Goal: Task Accomplishment & Management: Manage account settings

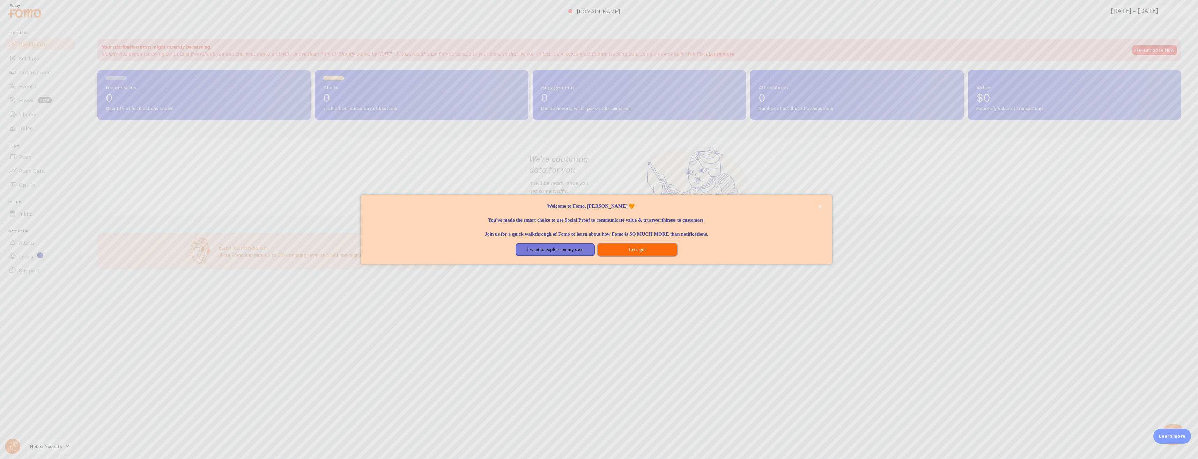
click at [617, 247] on button "Let's go!" at bounding box center [636, 249] width 79 height 13
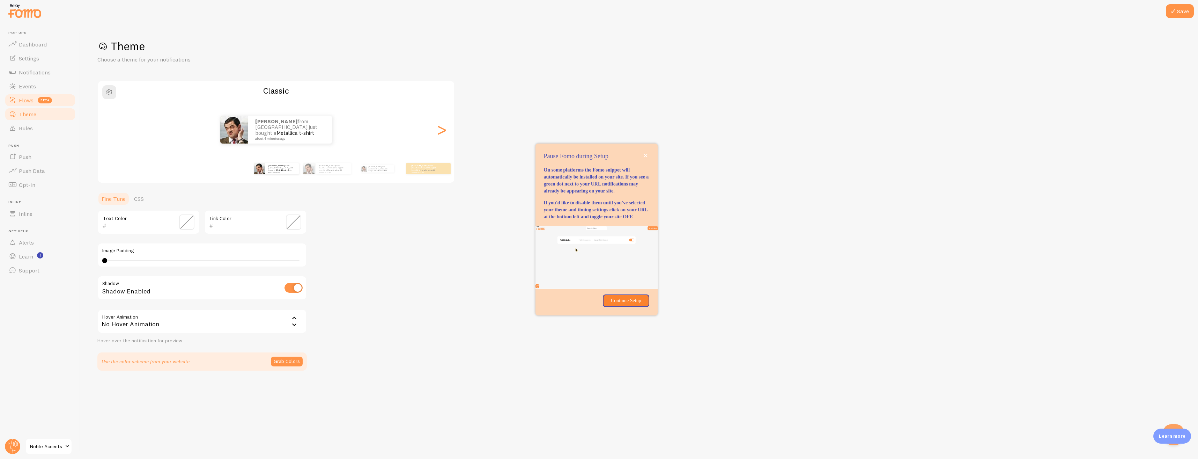
click at [23, 98] on span "Flows" at bounding box center [26, 100] width 15 height 7
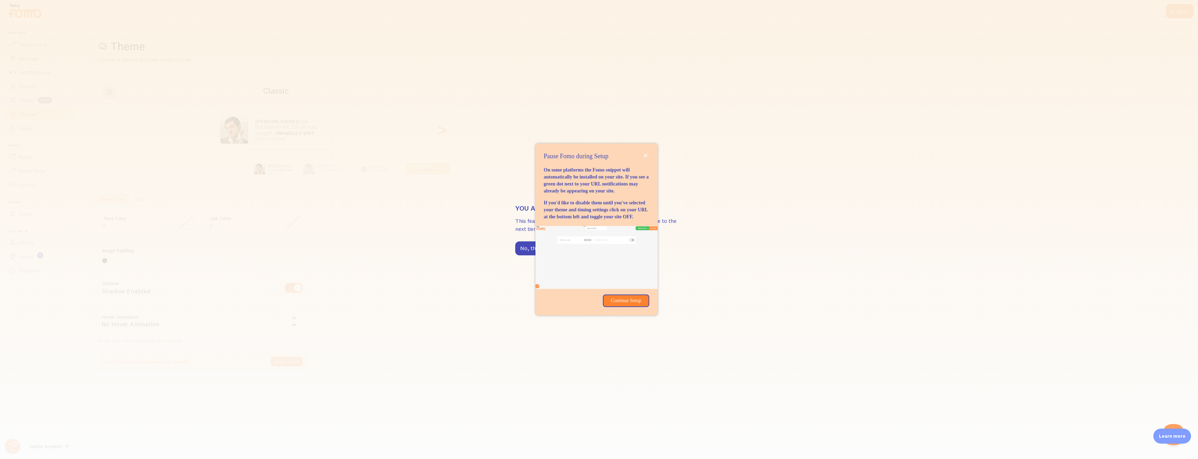
click at [353, 128] on div "You are on a feature limited plan This feature is not available for your plan. …" at bounding box center [599, 229] width 1198 height 459
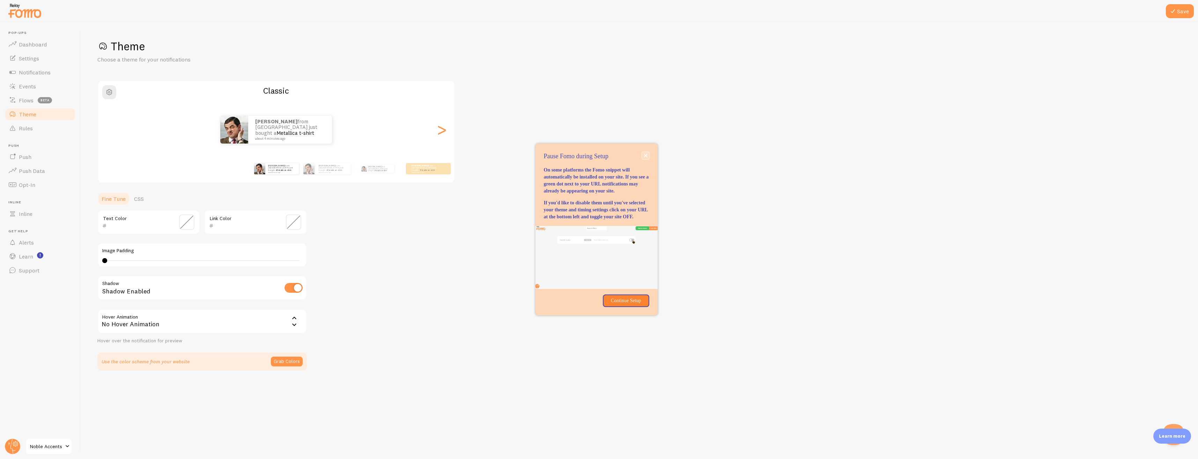
click at [645, 152] on button "close," at bounding box center [645, 155] width 7 height 7
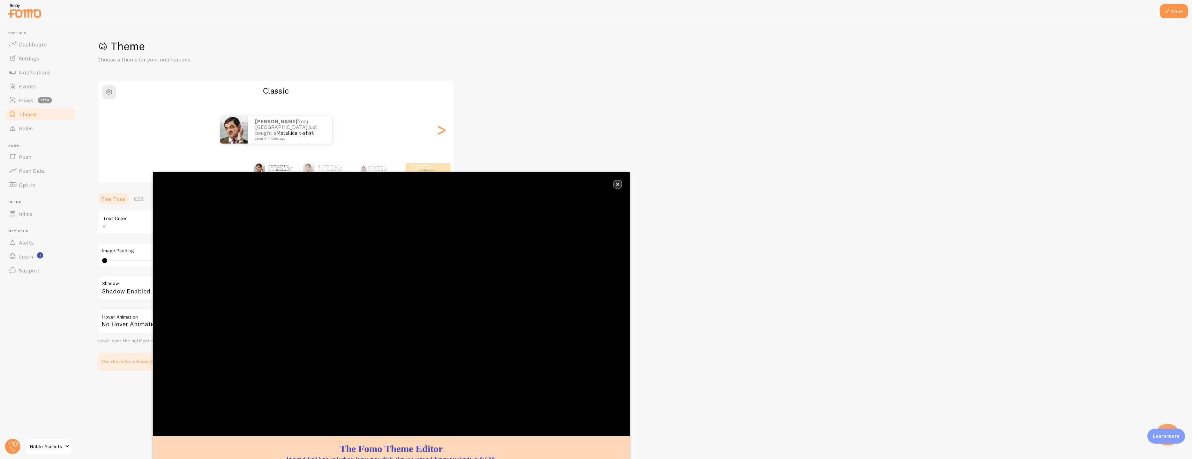
click at [615, 185] on button "close," at bounding box center [617, 183] width 7 height 7
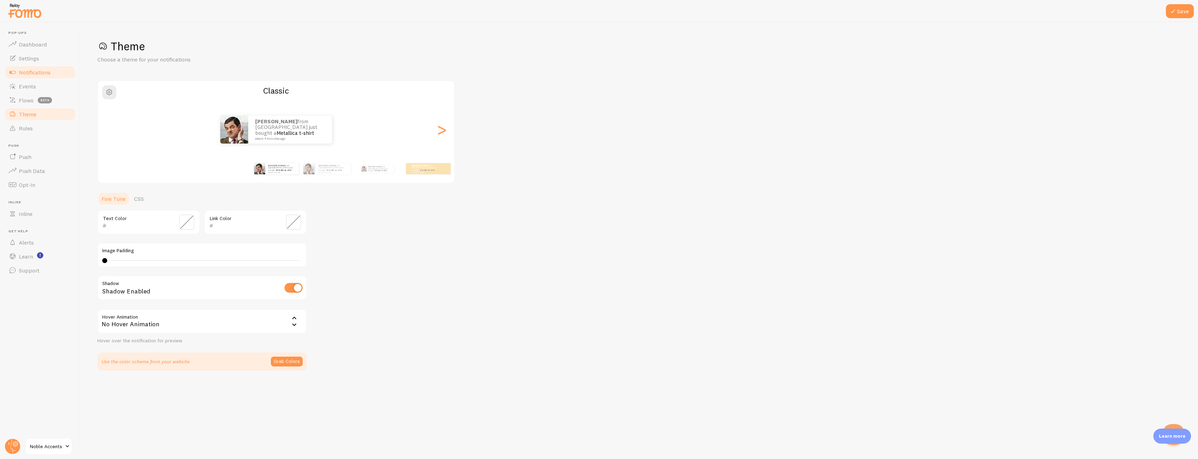
click at [28, 72] on span "Notifications" at bounding box center [35, 72] width 32 height 7
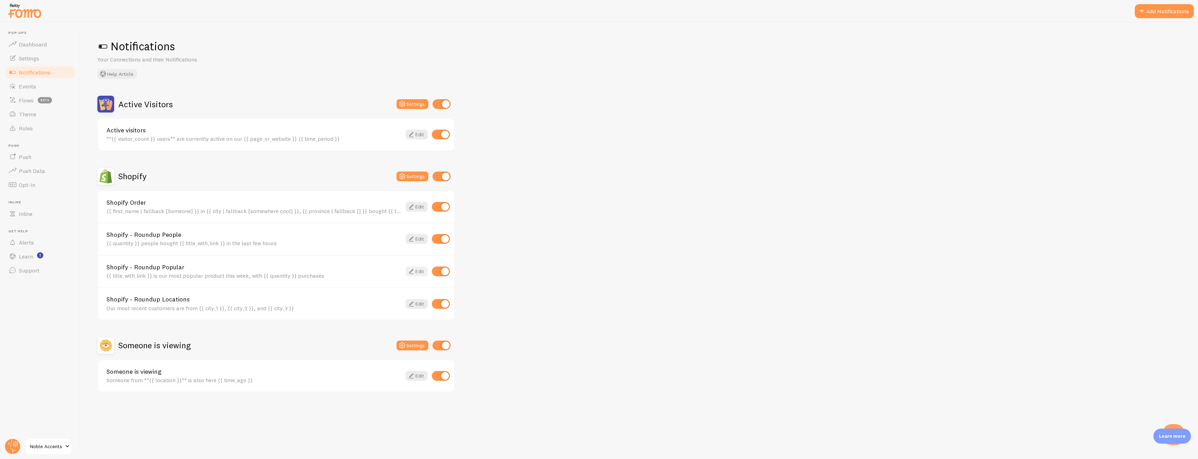
click at [418, 274] on link "Edit" at bounding box center [416, 271] width 22 height 10
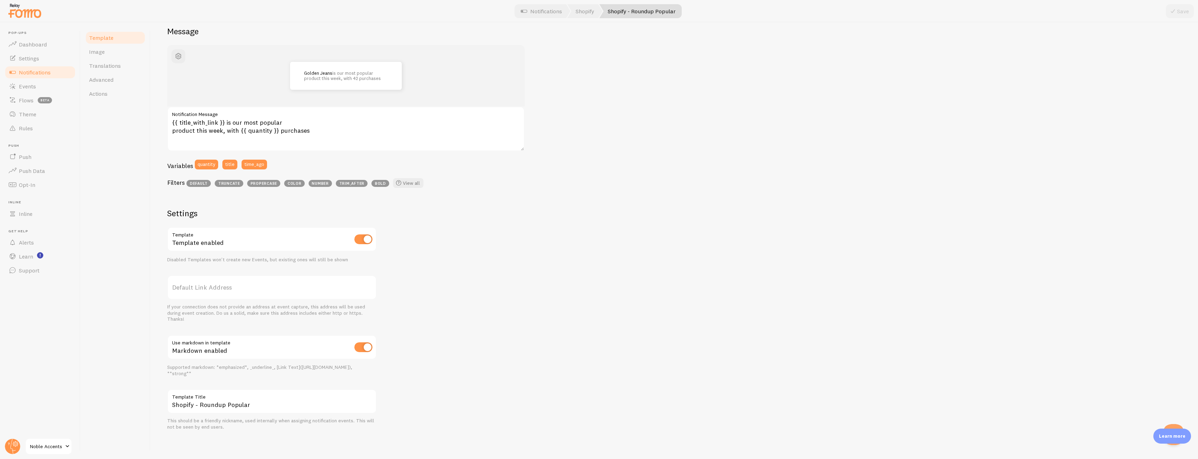
scroll to position [63, 0]
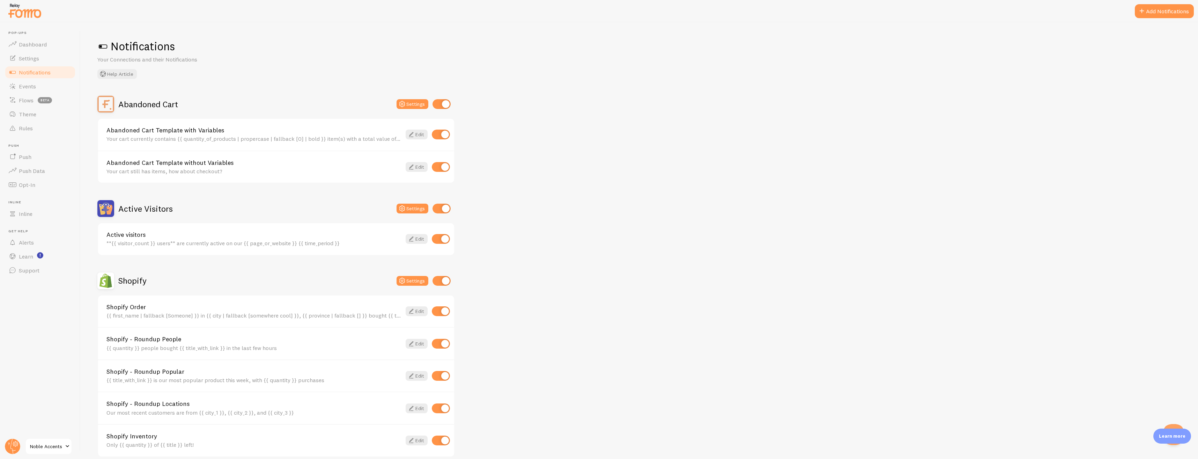
click at [222, 137] on div "Your cart currently contains {{ quantity_of_products | propercase | fallback [0…" at bounding box center [253, 138] width 295 height 6
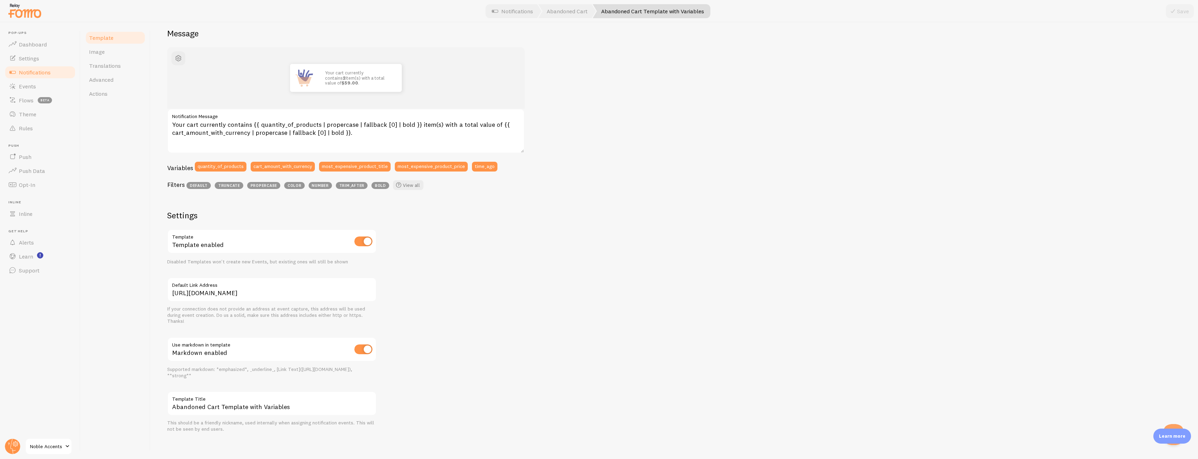
scroll to position [63, 0]
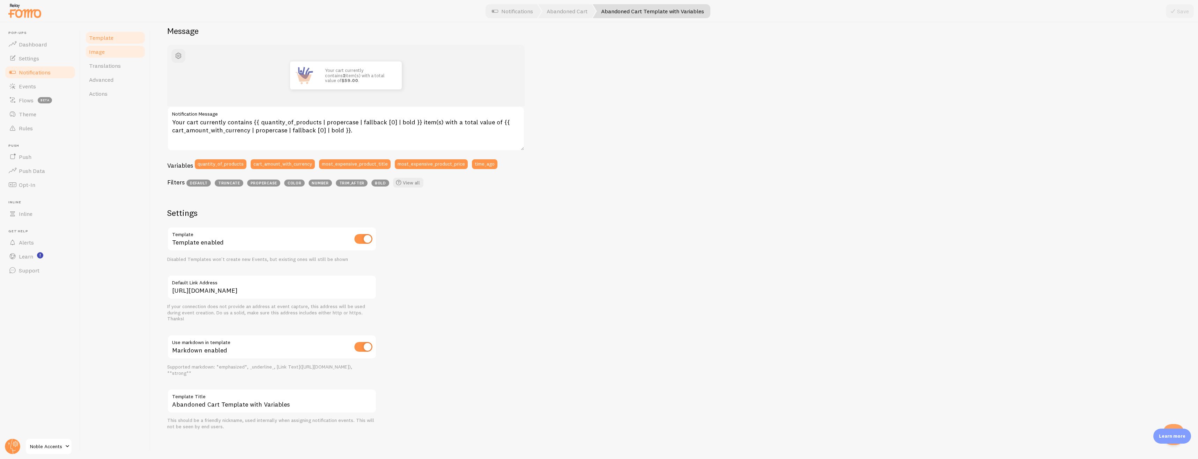
click at [115, 48] on link "Image" at bounding box center [115, 52] width 61 height 14
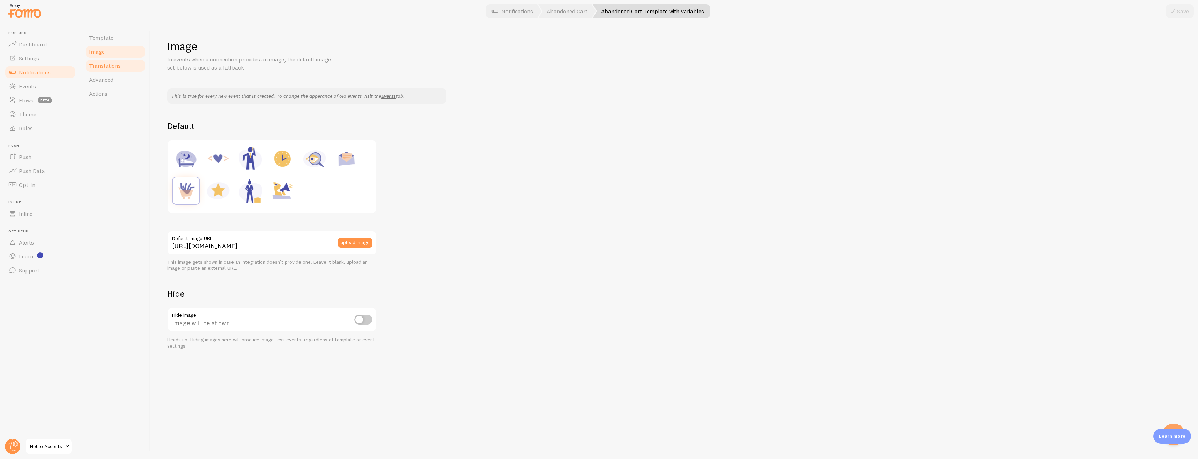
click at [122, 64] on link "Translations" at bounding box center [115, 66] width 61 height 14
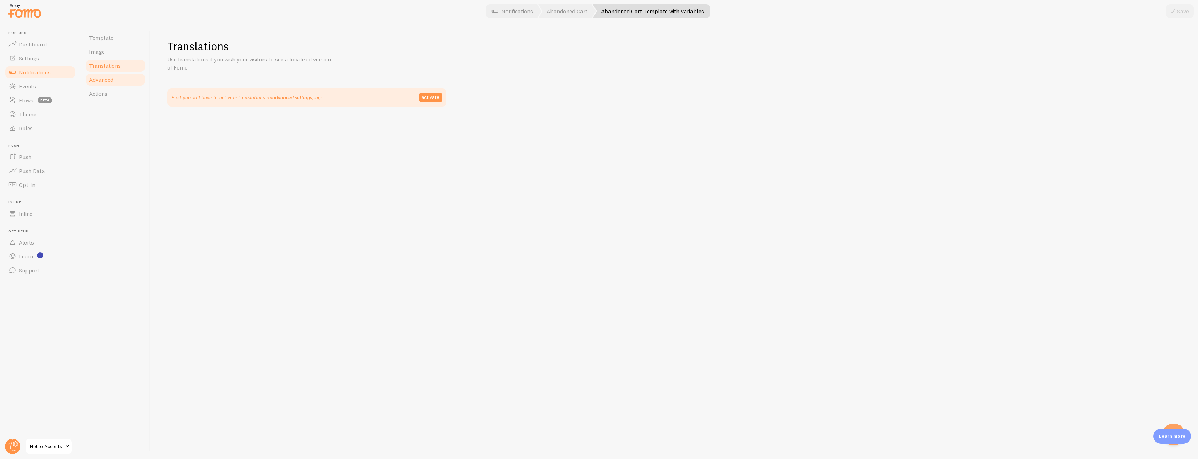
click at [123, 74] on link "Advanced" at bounding box center [115, 80] width 61 height 14
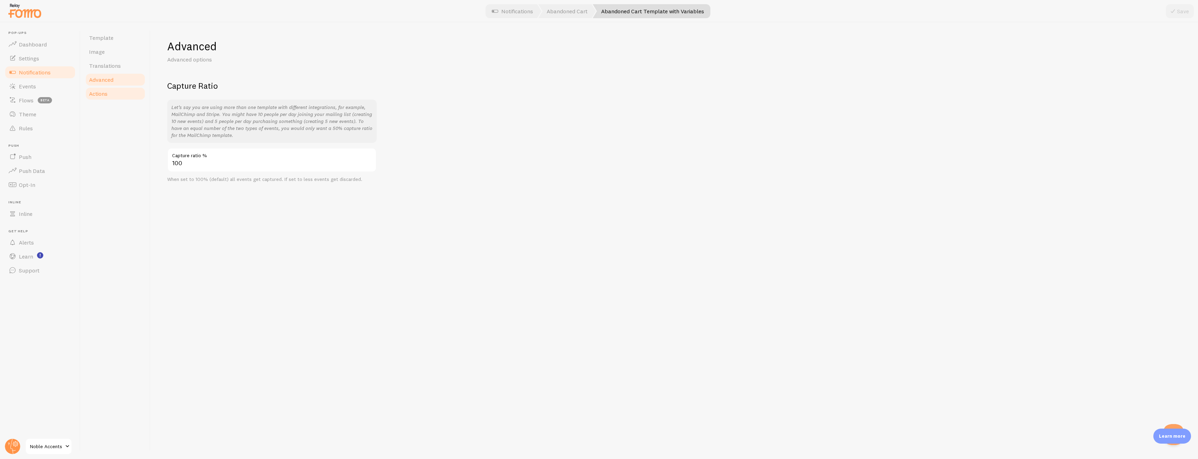
click at [114, 90] on link "Actions" at bounding box center [115, 94] width 61 height 14
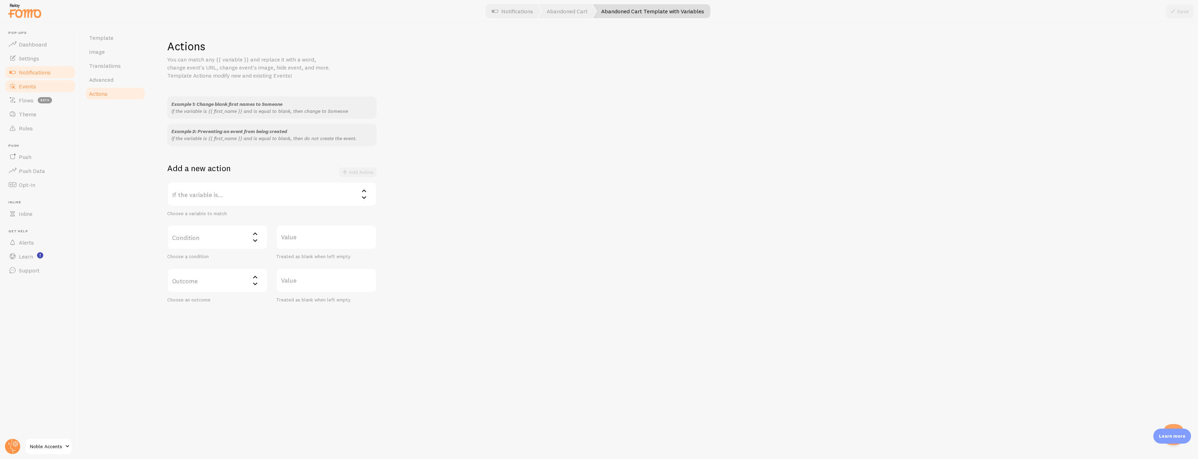
click at [31, 84] on span "Events" at bounding box center [27, 86] width 17 height 7
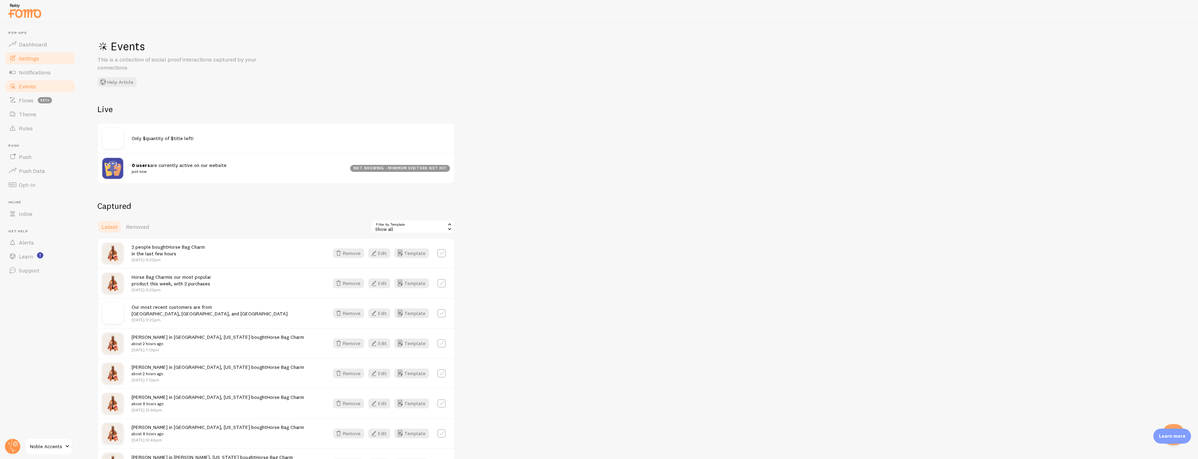
click at [23, 56] on span "Settings" at bounding box center [29, 58] width 20 height 7
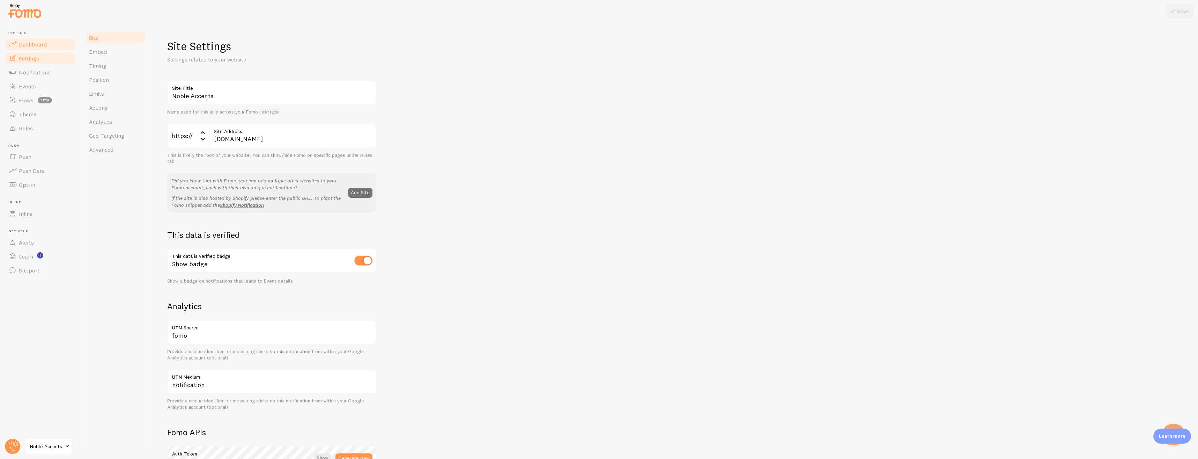
click at [19, 49] on link "Dashboard" at bounding box center [40, 44] width 72 height 14
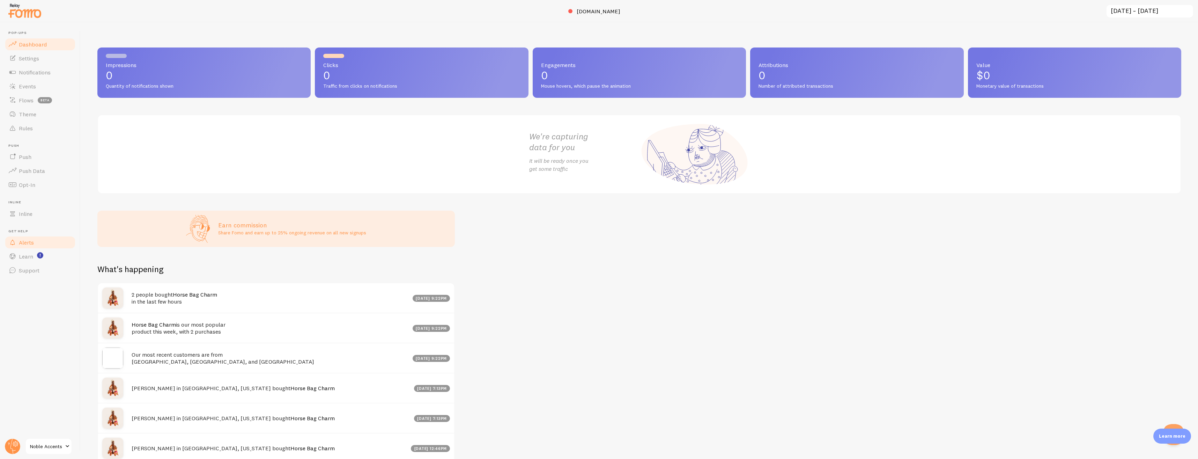
click at [19, 244] on span "Alerts" at bounding box center [26, 242] width 15 height 7
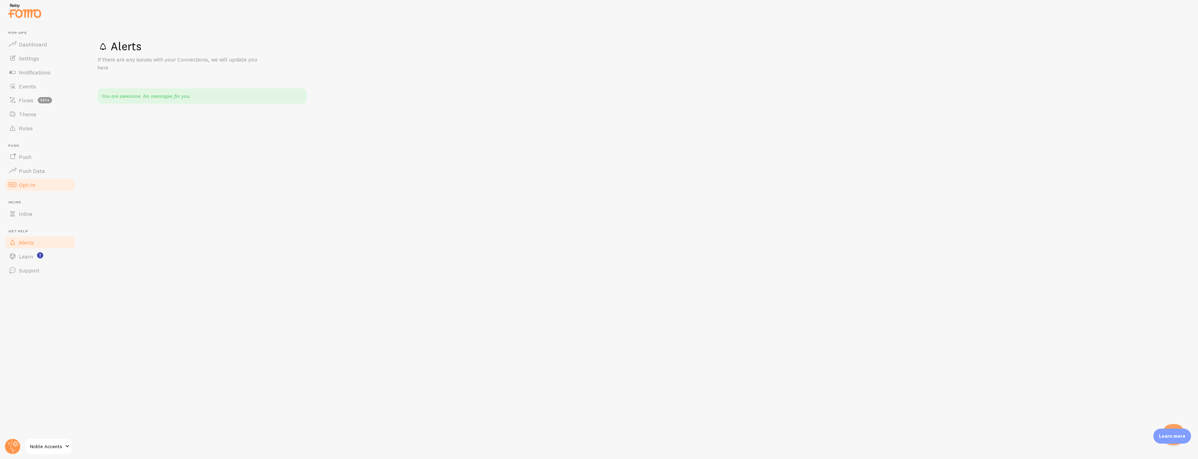
click at [23, 181] on span "Opt-In" at bounding box center [27, 184] width 16 height 7
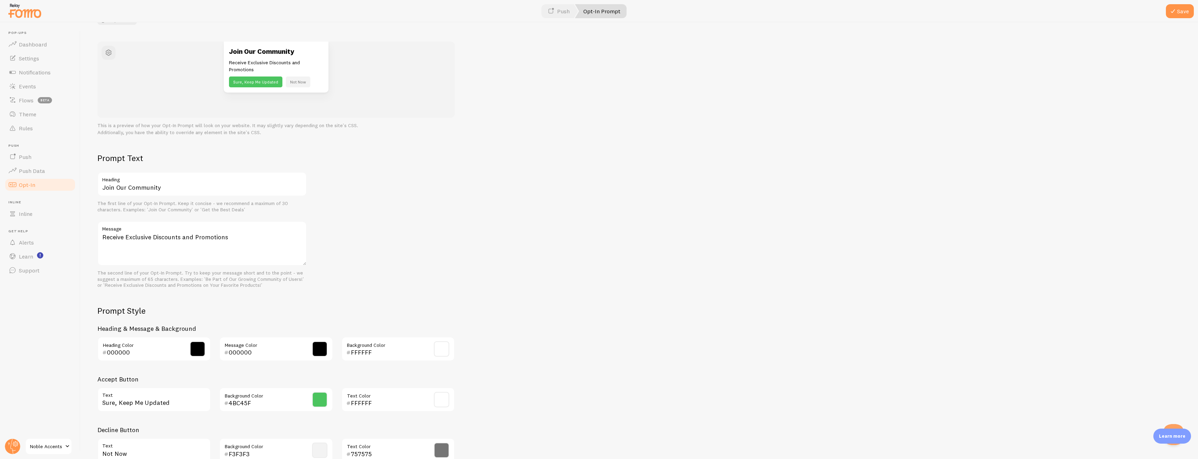
scroll to position [70, 0]
click at [51, 171] on link "Push Data" at bounding box center [40, 171] width 72 height 14
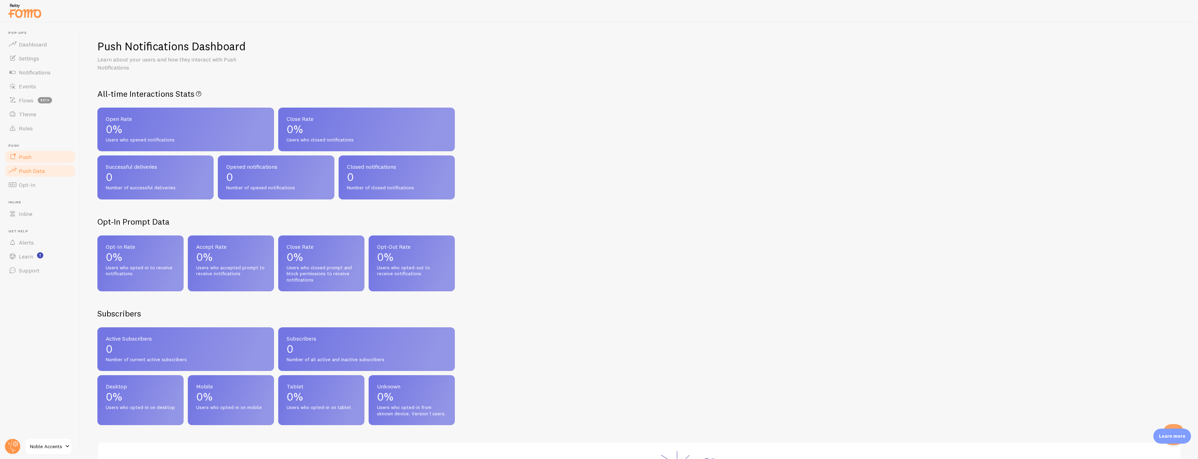
click at [51, 159] on link "Push" at bounding box center [40, 157] width 72 height 14
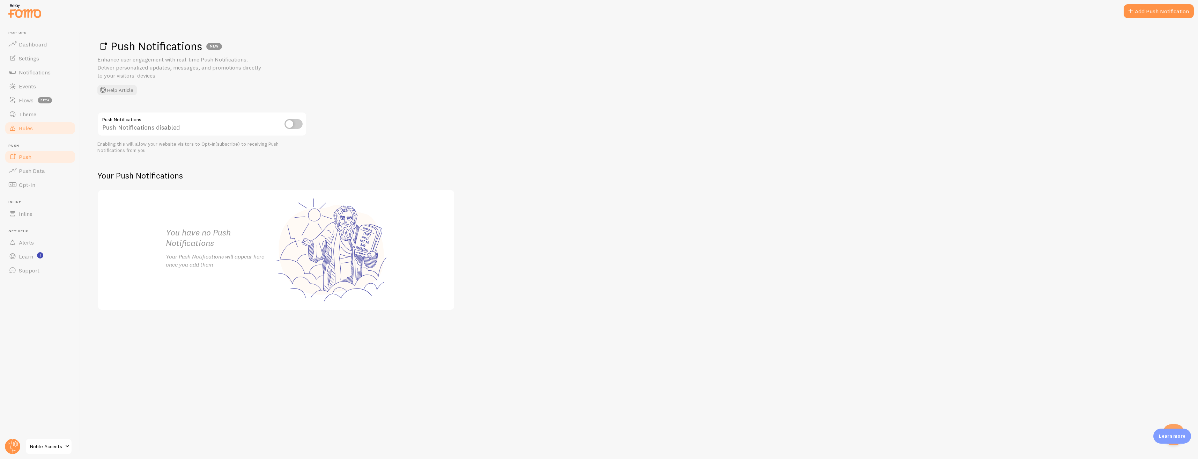
click at [45, 128] on link "Rules" at bounding box center [40, 128] width 72 height 14
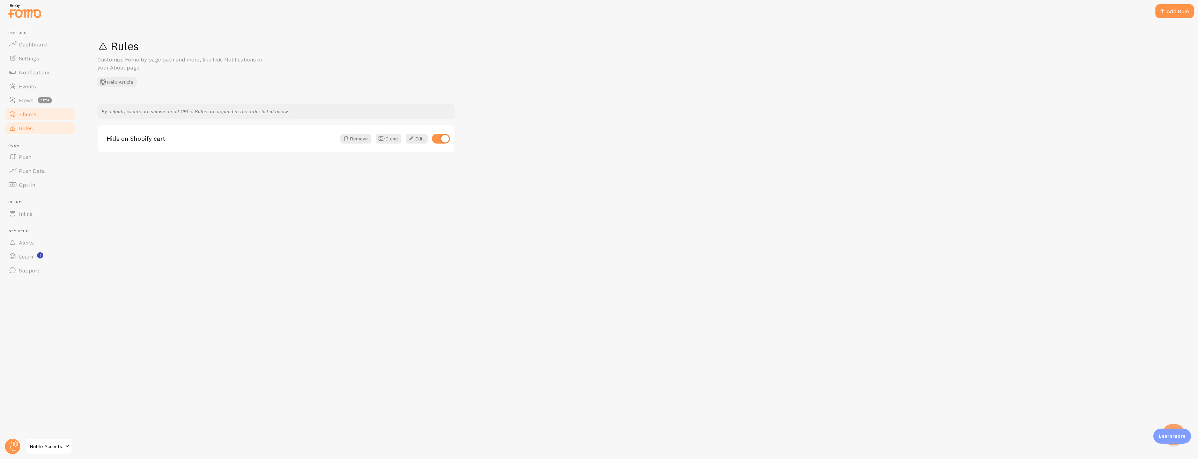
click at [41, 118] on link "Theme" at bounding box center [40, 114] width 72 height 14
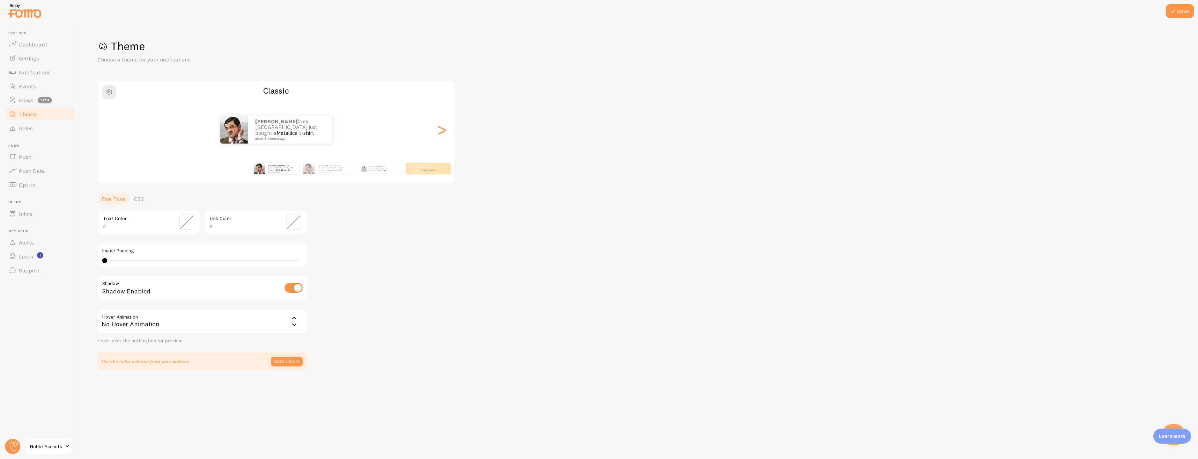
click at [431, 129] on div "[PERSON_NAME] from [GEOGRAPHIC_DATA] just bought a Metallica t-shirt about 4 mi…" at bounding box center [276, 130] width 356 height 28
click at [438, 133] on div ">" at bounding box center [441, 129] width 8 height 50
click at [106, 129] on div "<" at bounding box center [110, 129] width 8 height 50
click at [29, 100] on span "Flows" at bounding box center [26, 100] width 15 height 7
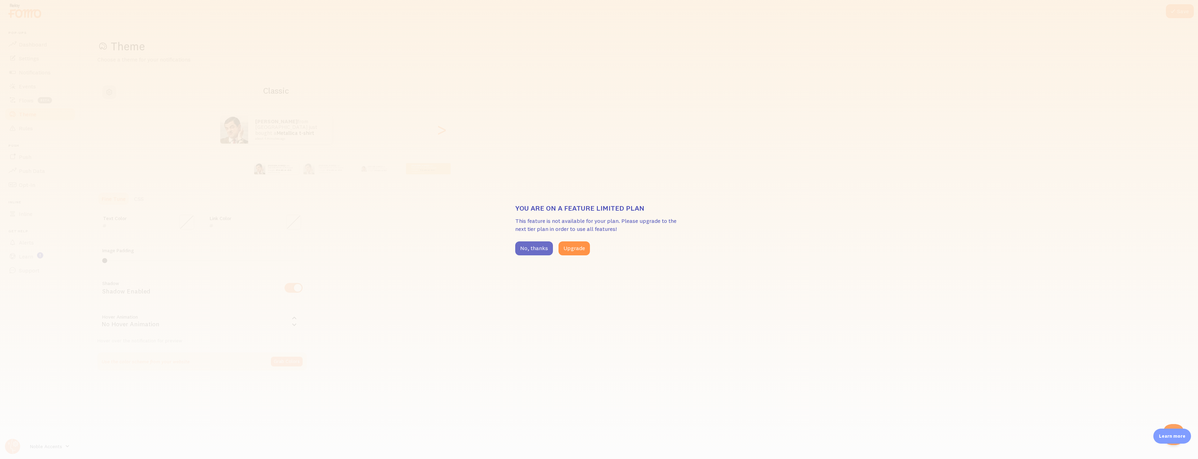
click at [528, 249] on button "No, thanks" at bounding box center [534, 248] width 38 height 14
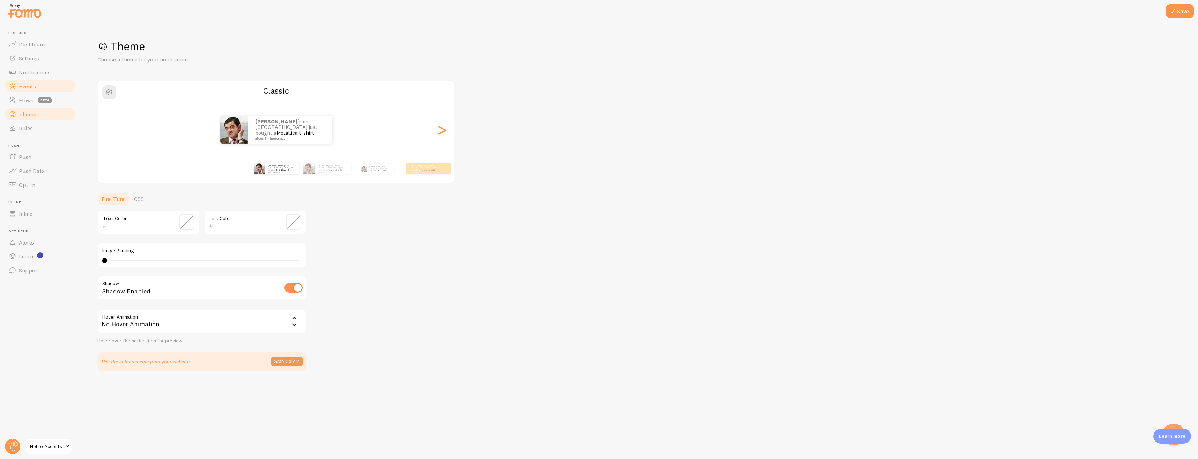
click at [24, 85] on span "Events" at bounding box center [27, 86] width 17 height 7
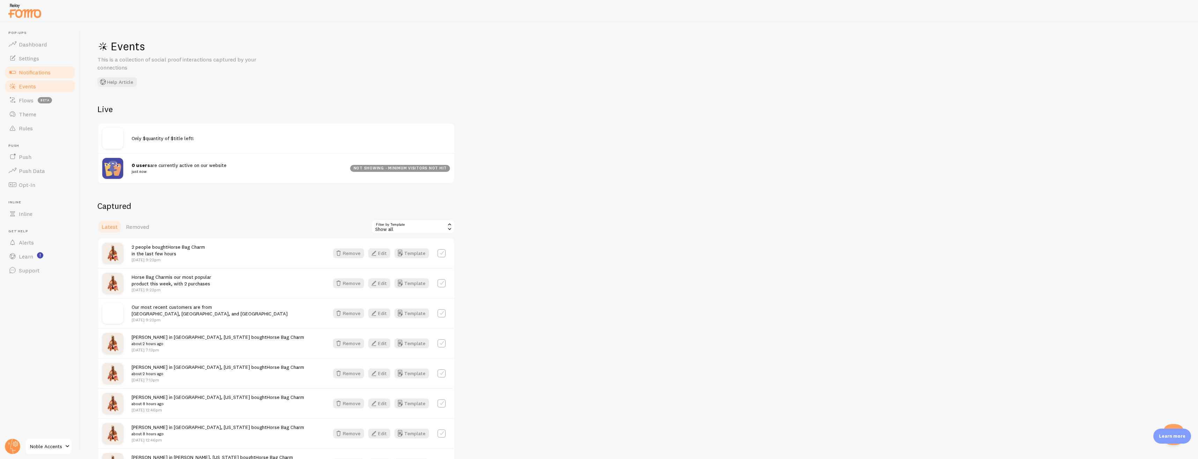
click at [33, 74] on span "Notifications" at bounding box center [35, 72] width 32 height 7
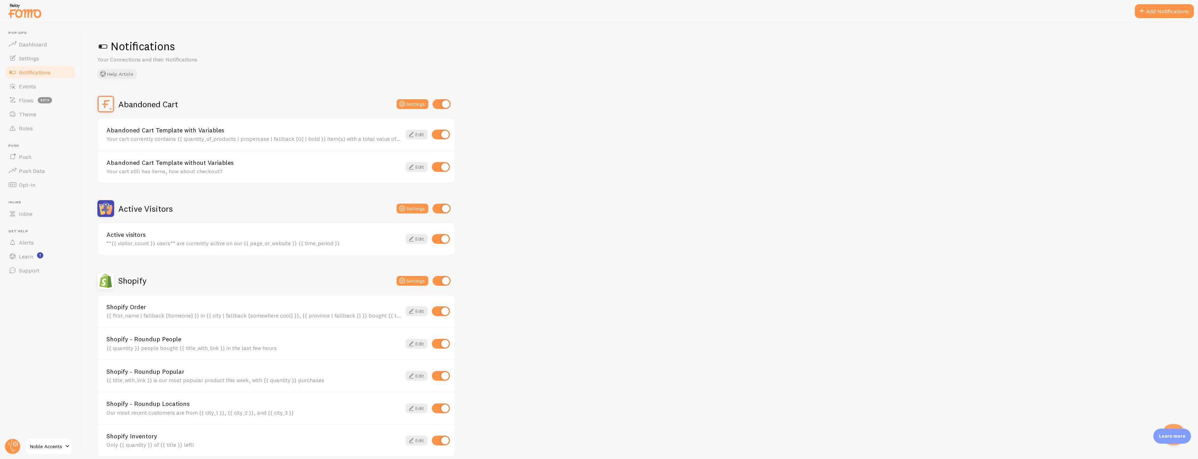
click at [225, 239] on div "Active visitors **{{ visitor_count }} users** are currently active on our {{ pa…" at bounding box center [253, 238] width 295 height 15
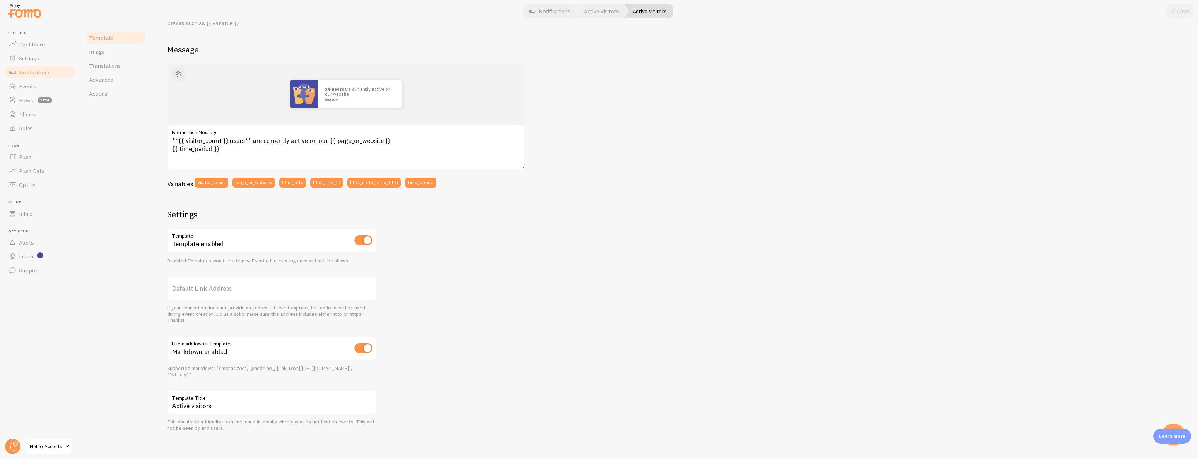
scroll to position [46, 0]
click at [1170, 425] on button "Open Beacon popover" at bounding box center [1171, 432] width 21 height 21
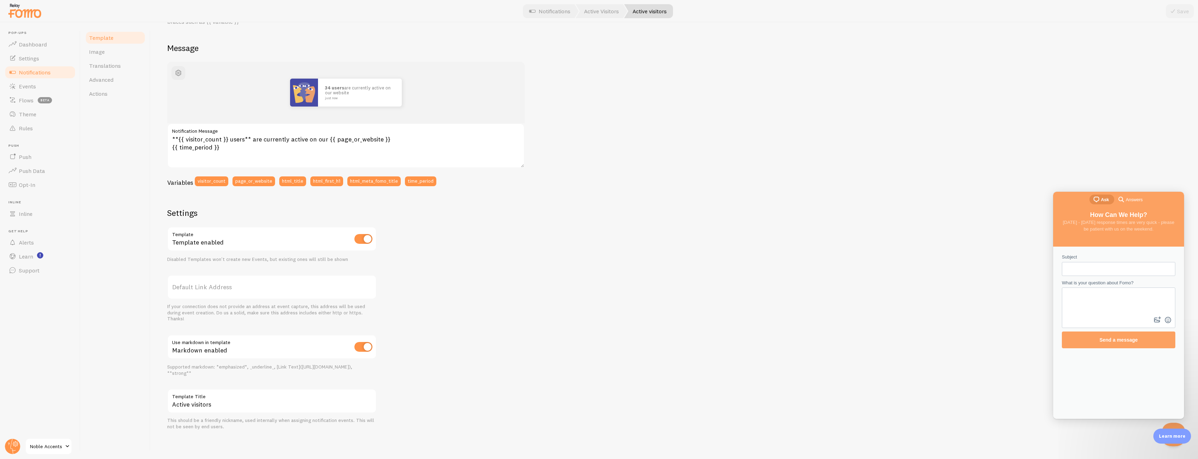
scroll to position [0, 0]
drag, startPoint x: 720, startPoint y: 251, endPoint x: 725, endPoint y: 251, distance: 5.6
click at [721, 251] on div "34 users are currently active on our website just now **{{ visitor_count }} use…" at bounding box center [674, 246] width 1014 height 368
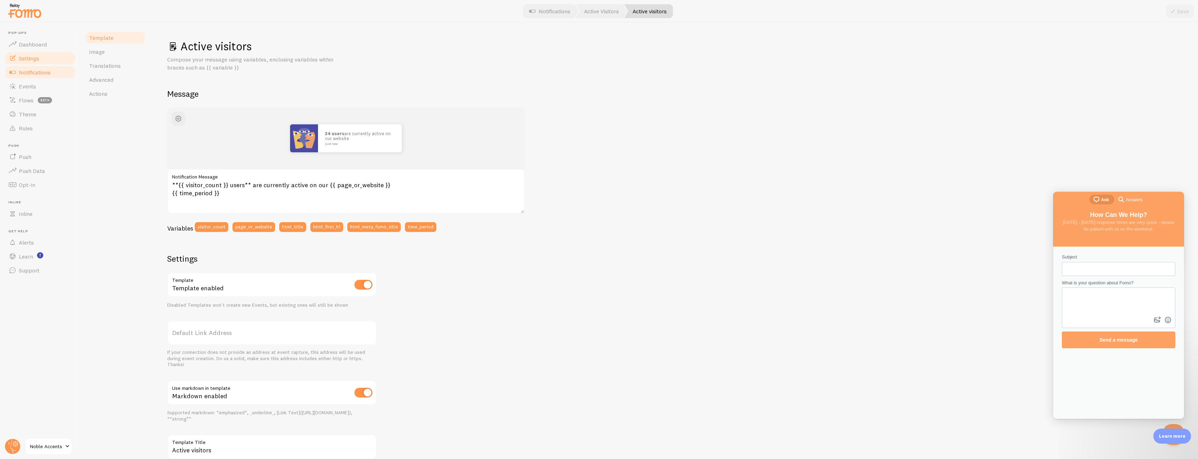
click at [15, 55] on span at bounding box center [12, 58] width 8 height 8
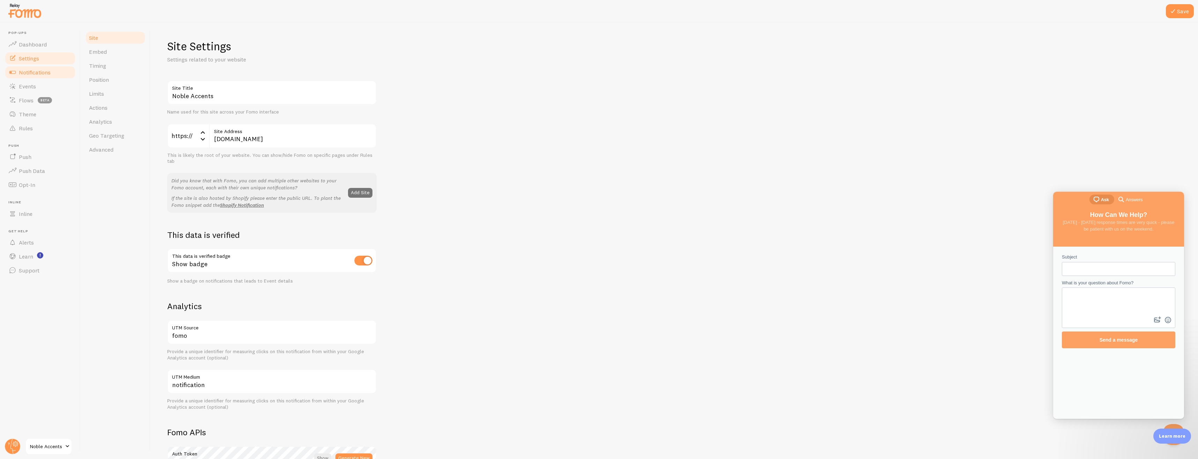
click at [38, 74] on span "Notifications" at bounding box center [35, 72] width 32 height 7
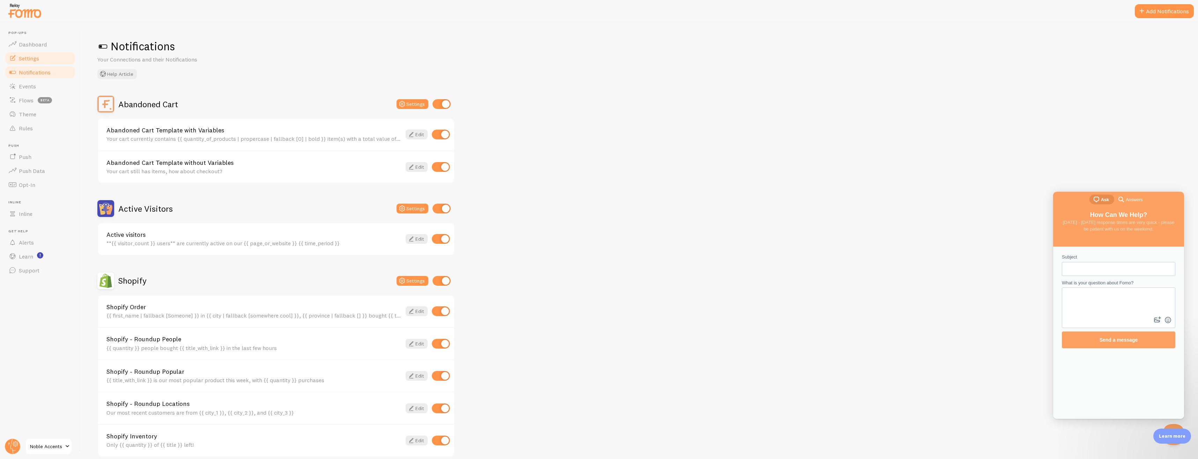
click at [47, 58] on link "Settings" at bounding box center [40, 58] width 72 height 14
